Goal: Check status: Check status

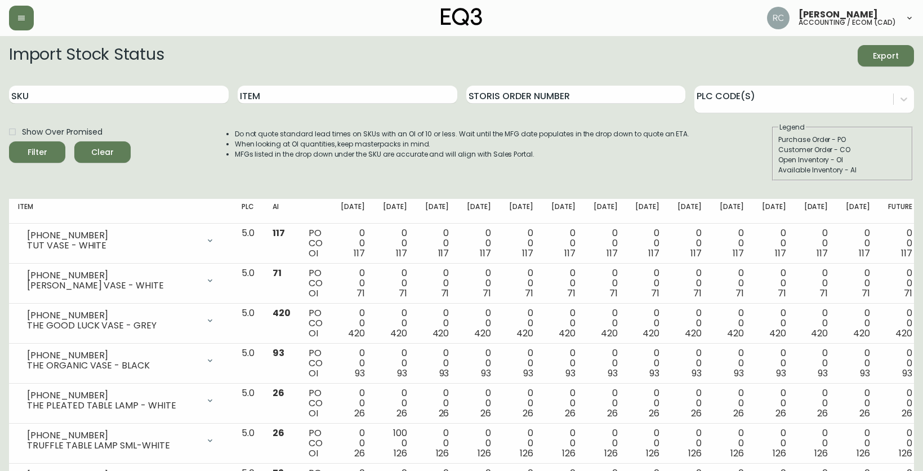
click at [178, 83] on div "SKU" at bounding box center [119, 95] width 220 height 37
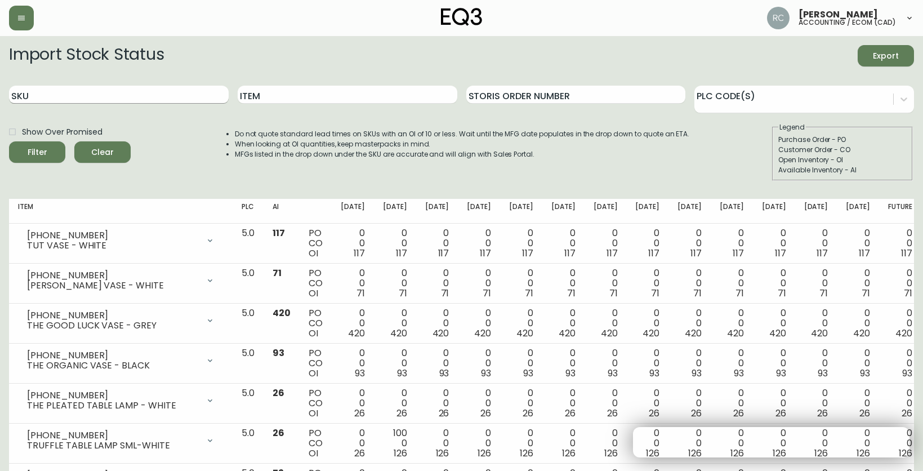
click at [173, 91] on input "SKU" at bounding box center [119, 95] width 220 height 18
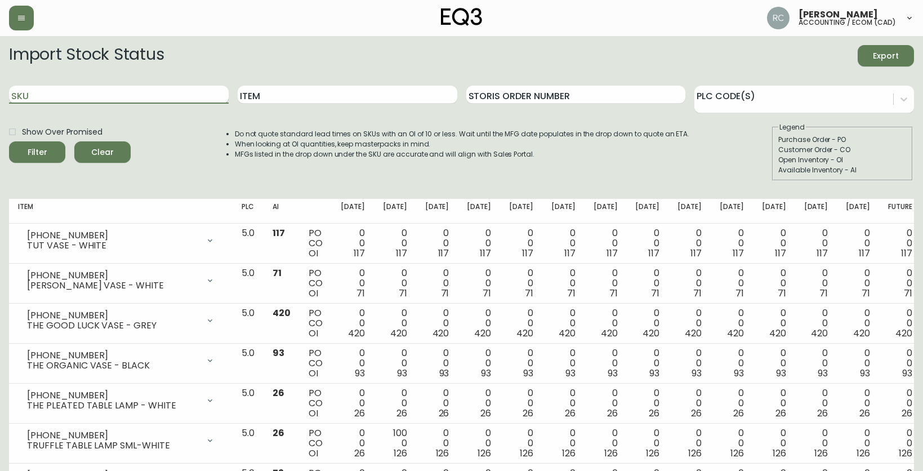
paste input "[PHONE_NUMBER]"
type input "[PHONE_NUMBER]"
click at [9, 141] on button "Filter" at bounding box center [37, 151] width 56 height 21
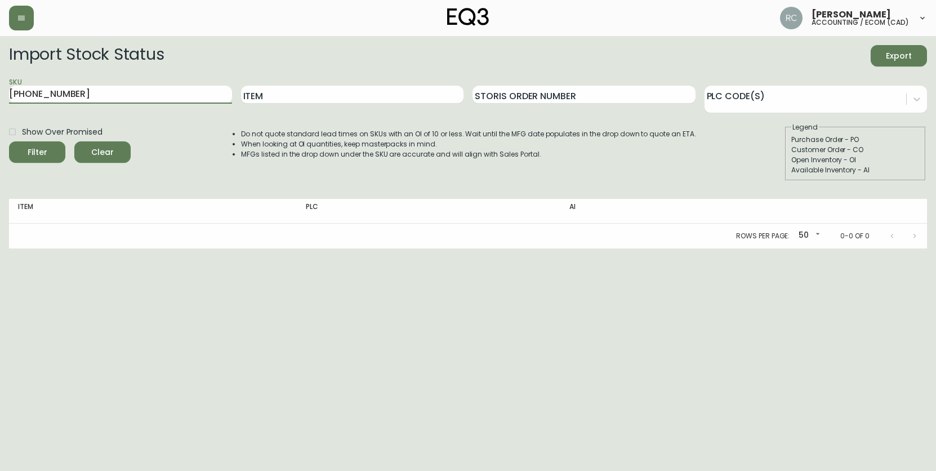
click at [120, 155] on span "Clear" at bounding box center [102, 152] width 38 height 14
